Goal: Task Accomplishment & Management: Manage account settings

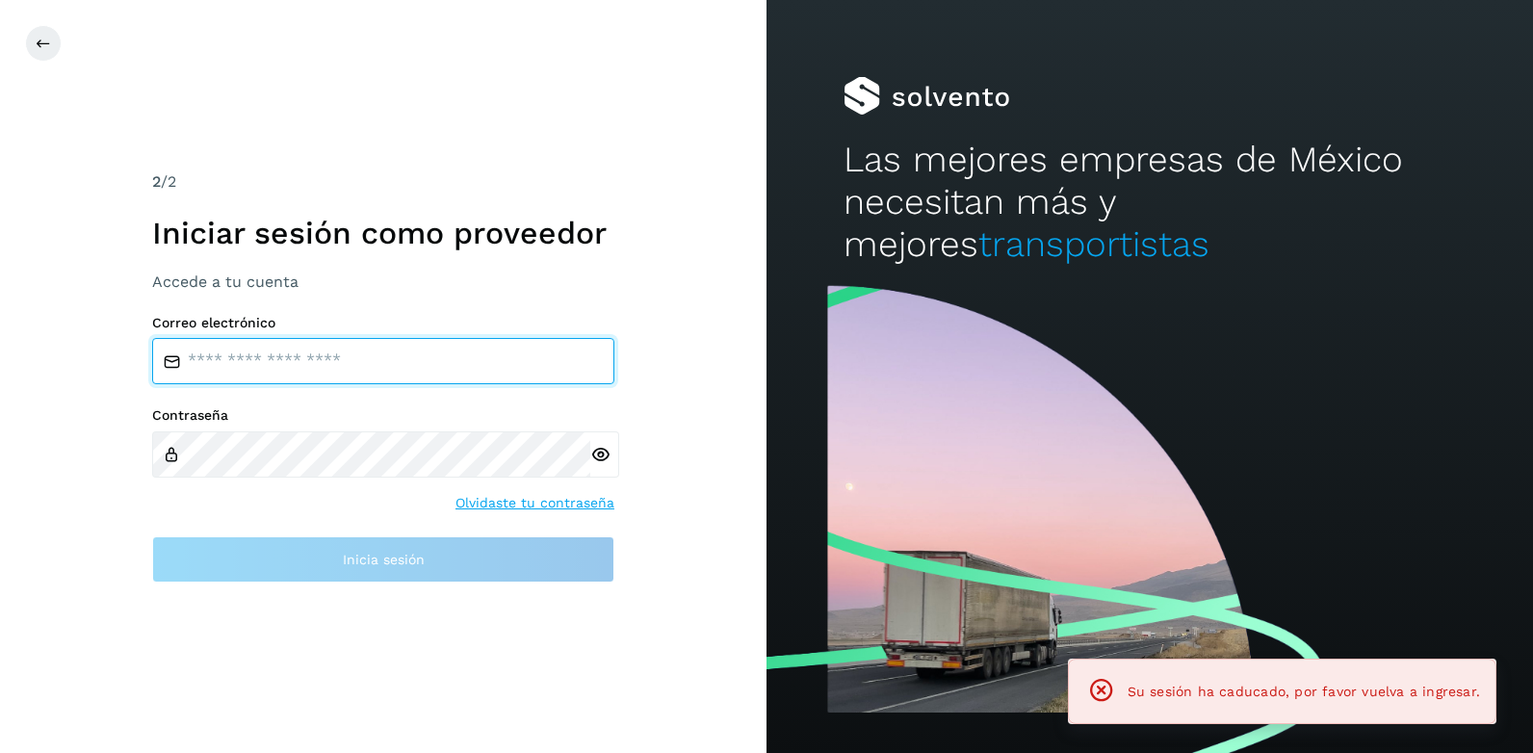
click at [199, 358] on input "email" at bounding box center [383, 361] width 462 height 46
type input "**********"
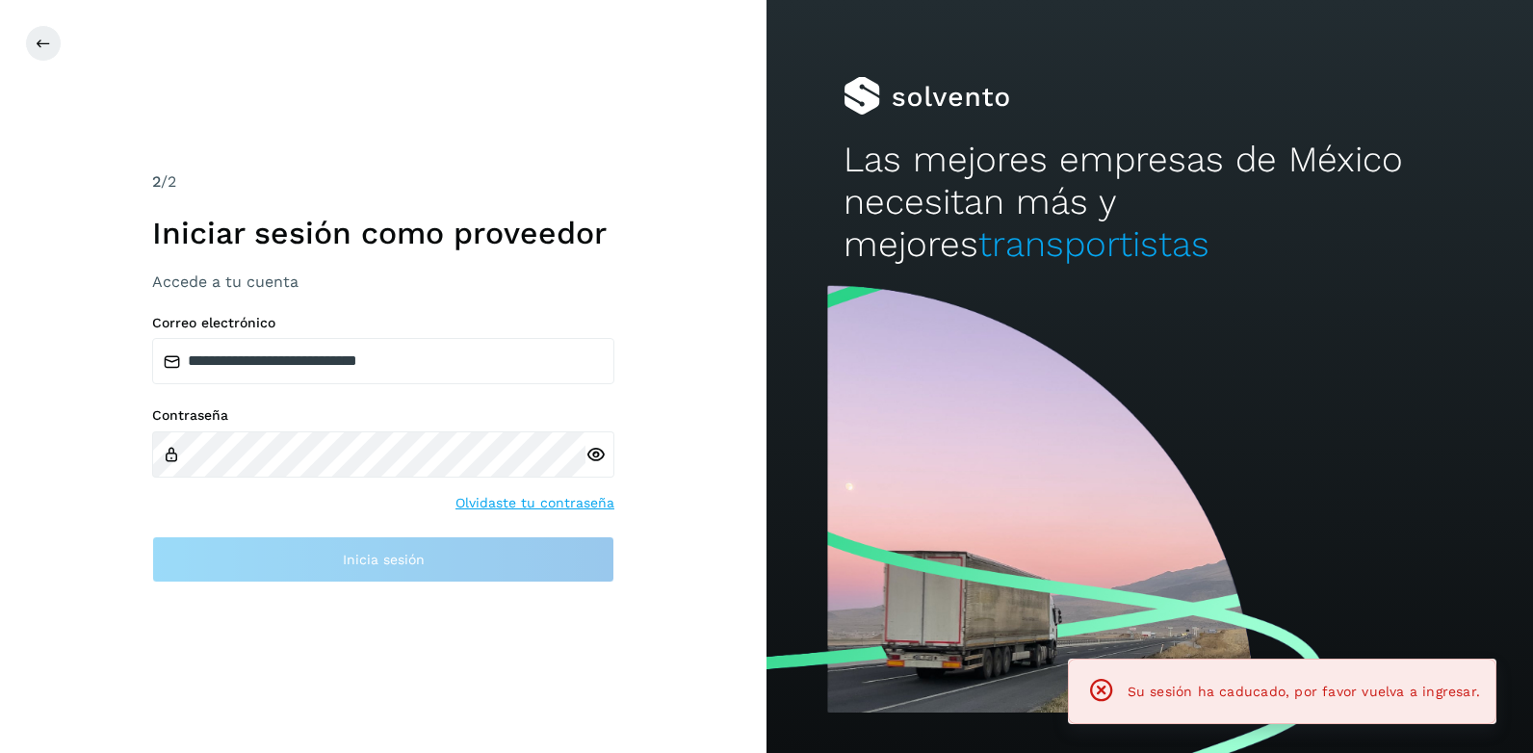
click at [278, 418] on label "Contraseña" at bounding box center [383, 415] width 462 height 16
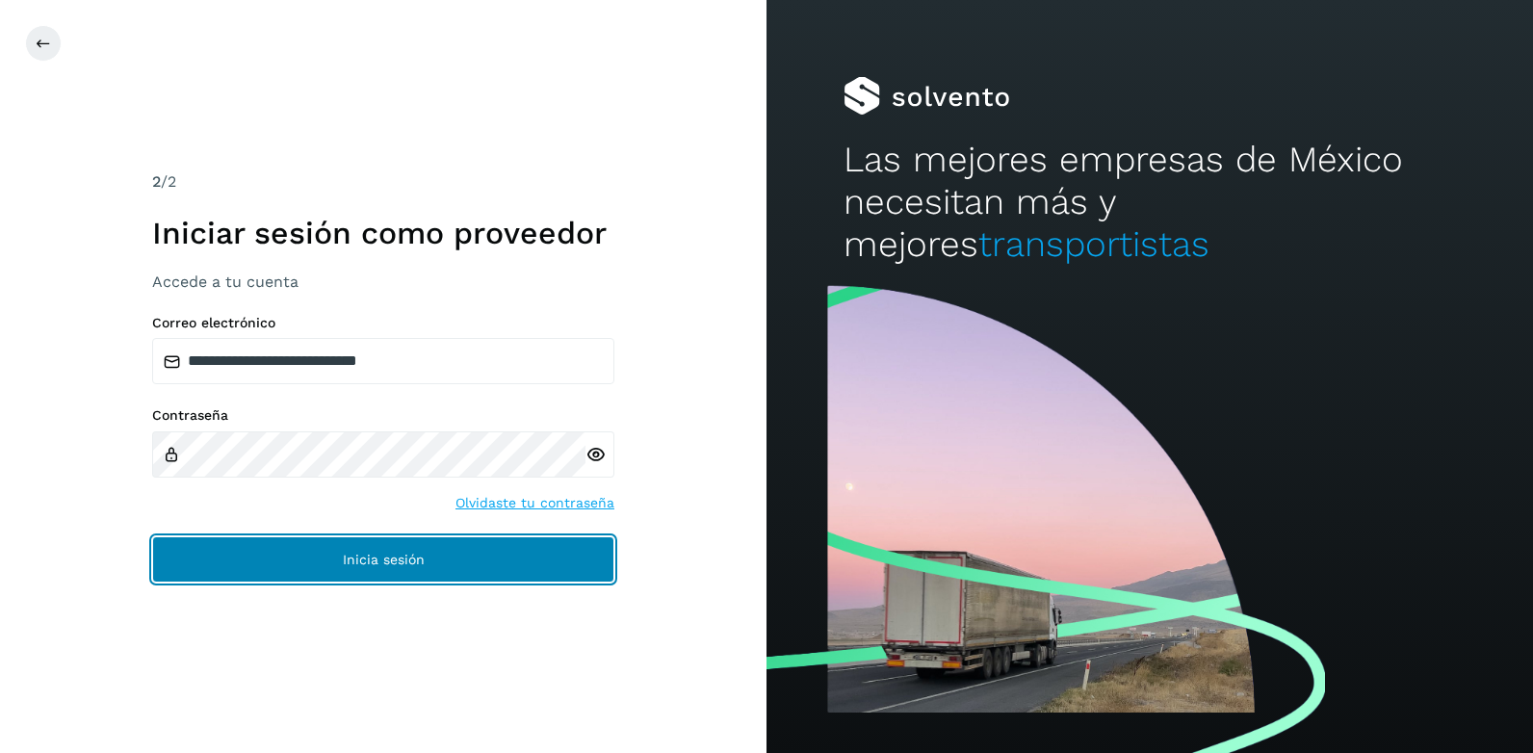
click at [325, 550] on button "Inicia sesión" at bounding box center [383, 559] width 462 height 46
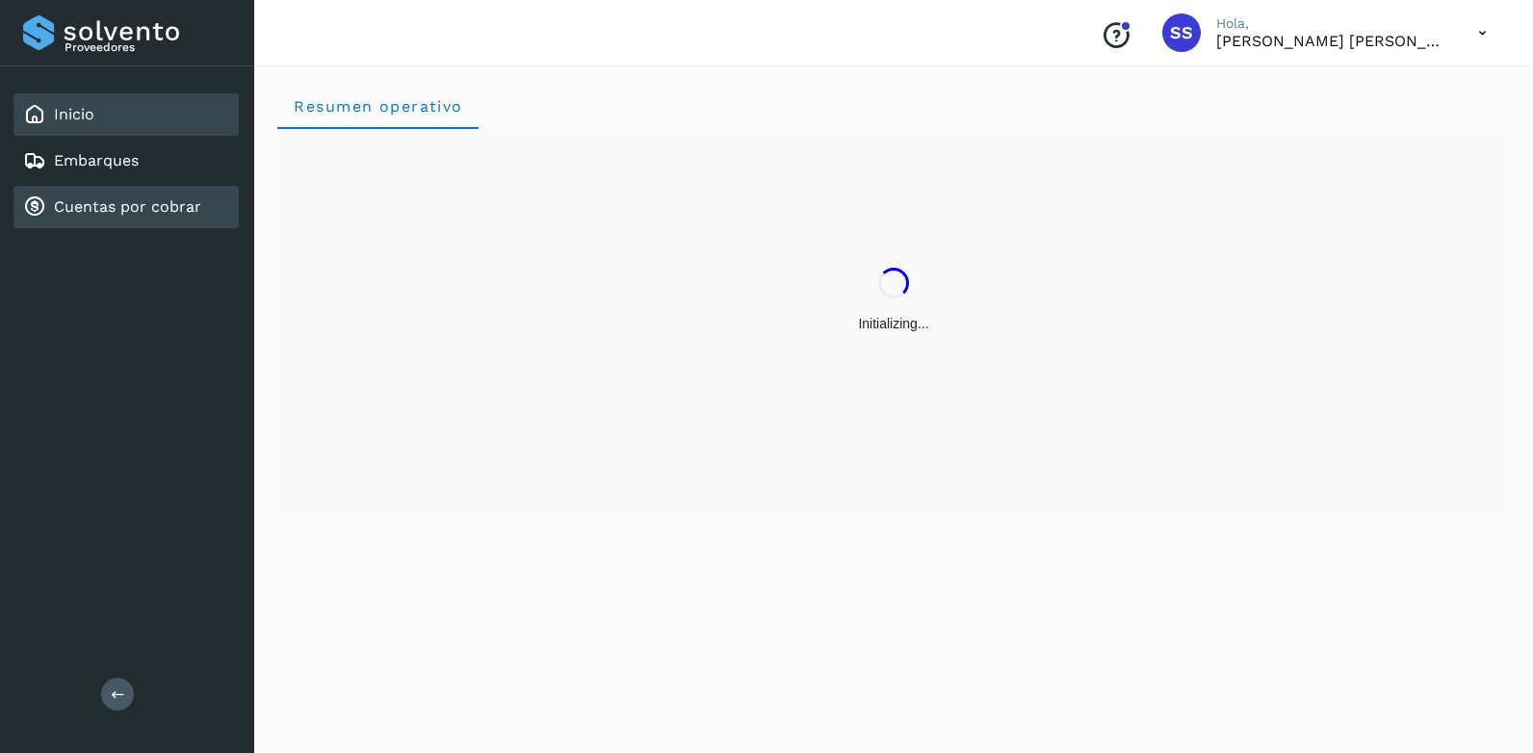
click at [118, 204] on link "Cuentas por cobrar" at bounding box center [127, 206] width 147 height 18
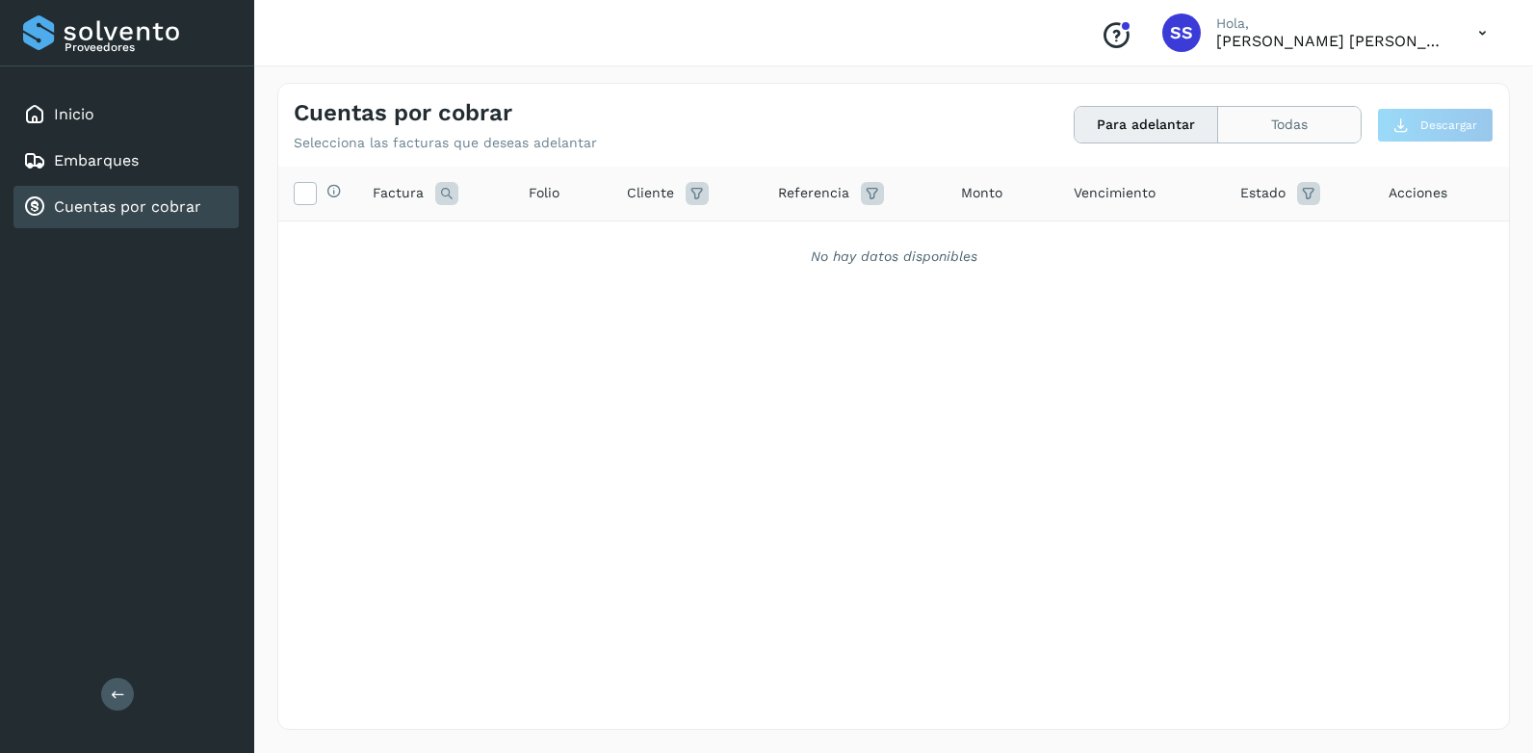
click at [1310, 108] on button "Todas" at bounding box center [1289, 125] width 142 height 36
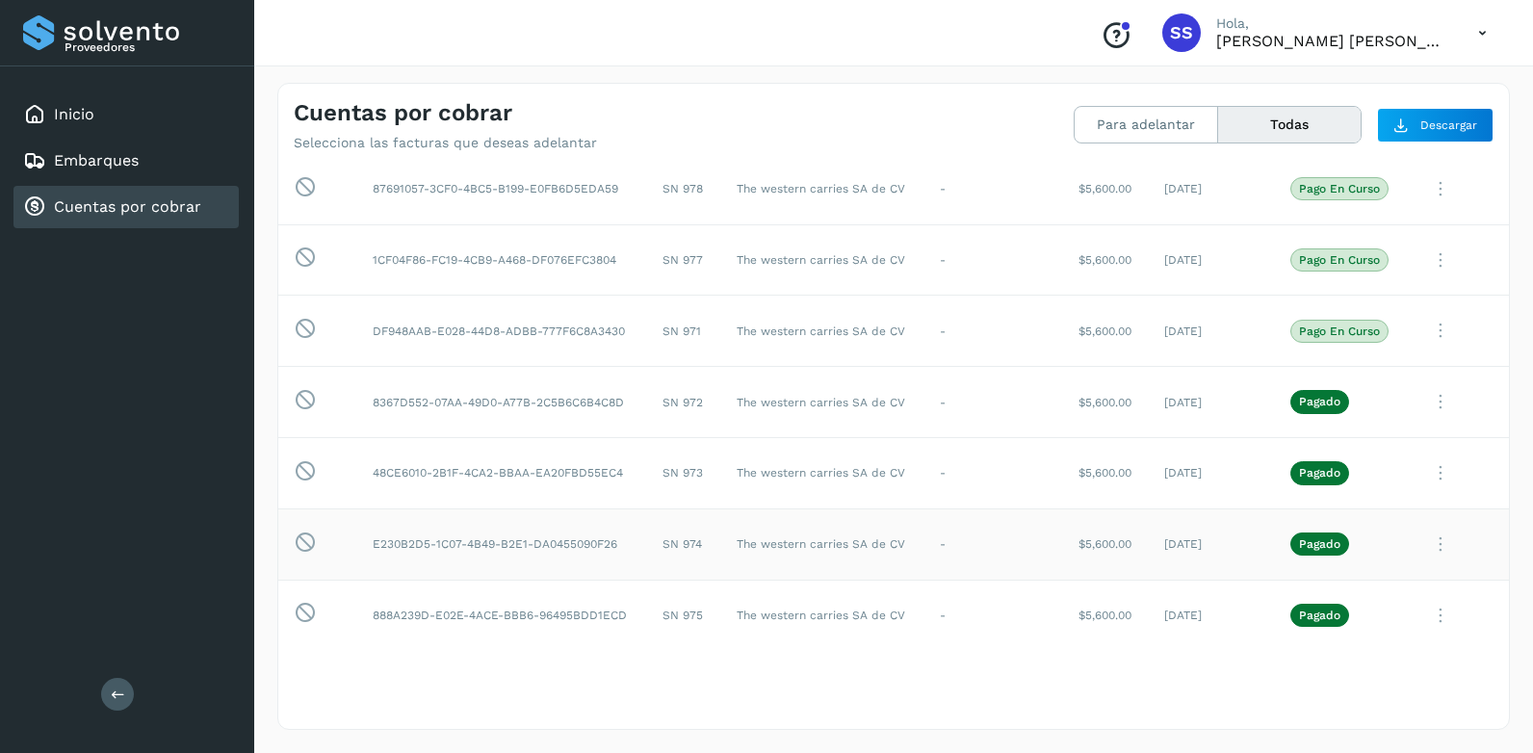
scroll to position [385, 0]
